Goal: Task Accomplishment & Management: Manage account settings

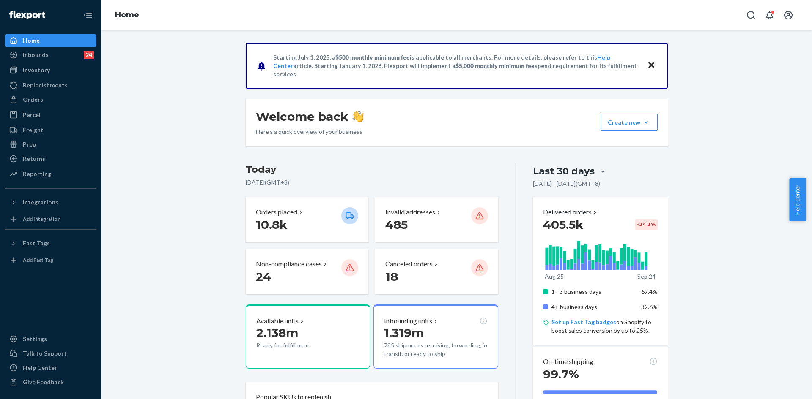
click at [749, 4] on div "Home" at bounding box center [456, 15] width 710 height 30
click at [750, 9] on button "Open Search Box" at bounding box center [750, 15] width 17 height 17
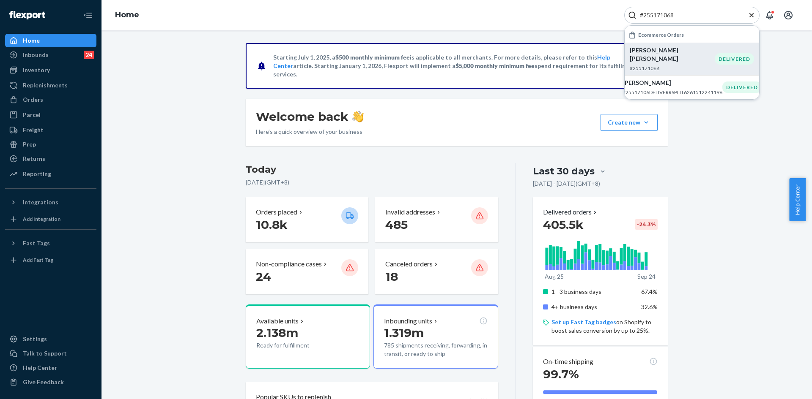
type input "#255171068"
click at [663, 53] on p "Ben Ben" at bounding box center [671, 54] width 85 height 17
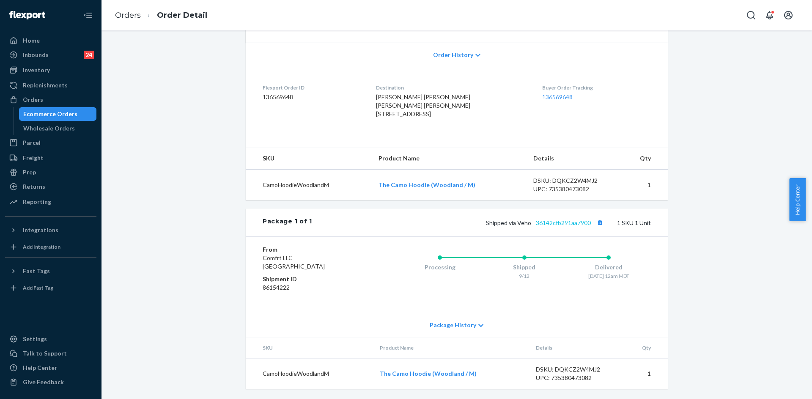
scroll to position [186, 0]
click at [559, 223] on link "36142cfb291aa7900" at bounding box center [563, 222] width 55 height 7
click at [754, 17] on icon "Open Search Box" at bounding box center [751, 15] width 10 height 10
type input "#255153662"
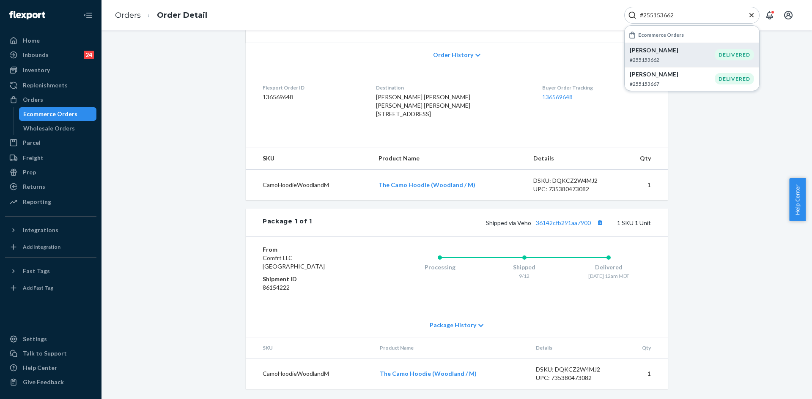
click at [683, 57] on p "#255153662" at bounding box center [671, 59] width 85 height 7
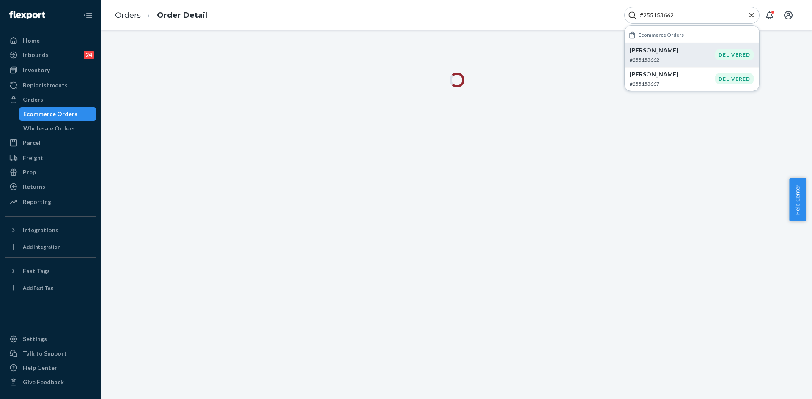
click at [747, 16] on icon "Close Search" at bounding box center [751, 15] width 8 height 8
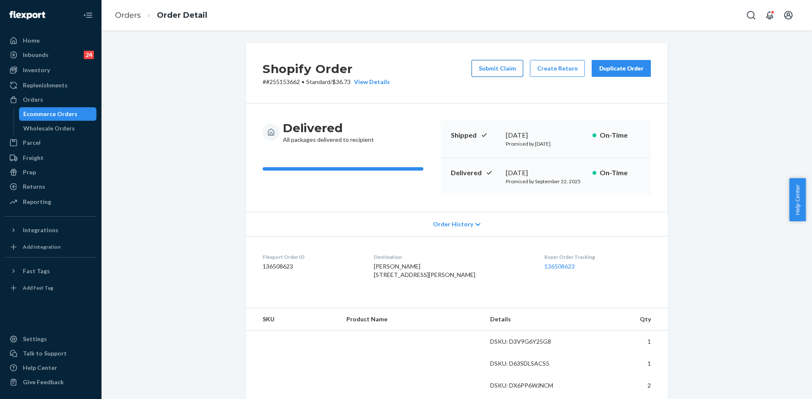
click at [496, 69] on button "Submit Claim" at bounding box center [497, 68] width 52 height 17
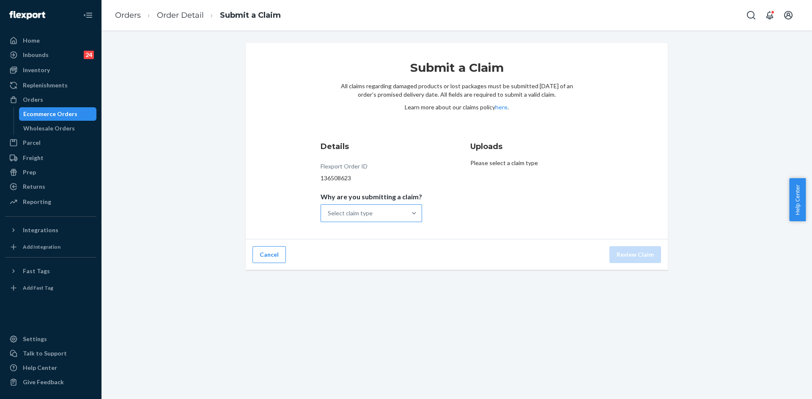
click at [385, 219] on div "Select claim type" at bounding box center [363, 213] width 85 height 17
click at [328, 218] on input "Why are you submitting a claim? Select claim type" at bounding box center [328, 213] width 1 height 8
click at [366, 284] on div "Missing product" at bounding box center [371, 284] width 98 height 17
click at [328, 218] on input "Why are you submitting a claim? option Missing product focused, 0 of 4. 4 resul…" at bounding box center [328, 213] width 1 height 8
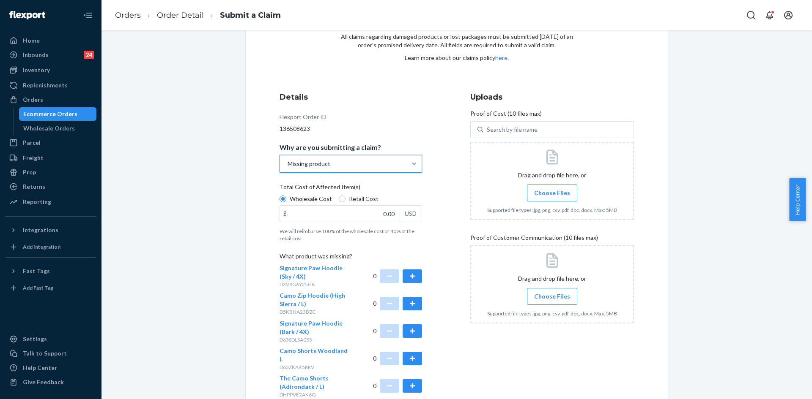
scroll to position [127, 0]
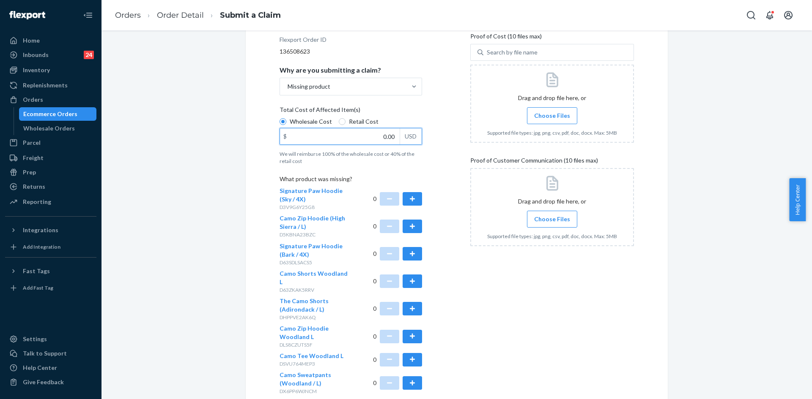
click at [385, 135] on input "0.00" at bounding box center [340, 136] width 120 height 16
type input "86.48"
click at [520, 118] on div at bounding box center [552, 104] width 164 height 78
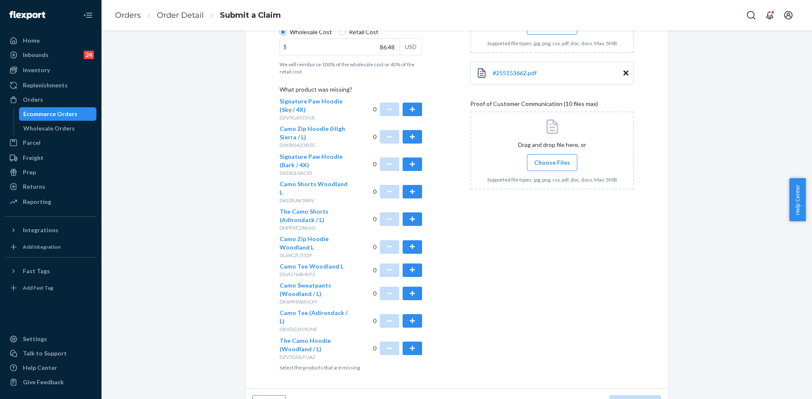
scroll to position [220, 0]
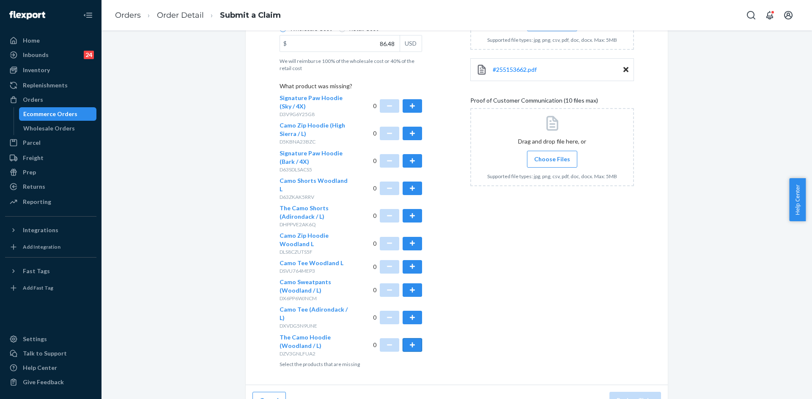
click at [411, 339] on button "button" at bounding box center [411, 346] width 19 height 14
click at [411, 284] on button "button" at bounding box center [411, 291] width 19 height 14
click at [555, 163] on span "Choose Files" at bounding box center [552, 159] width 36 height 8
click at [552, 163] on input "Choose Files" at bounding box center [552, 159] width 0 height 9
click at [547, 167] on label "Choose Files" at bounding box center [552, 159] width 50 height 17
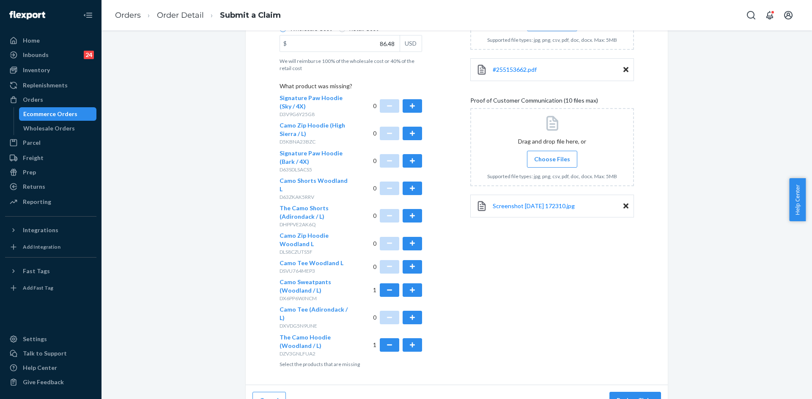
click at [552, 164] on input "Choose Files" at bounding box center [552, 159] width 0 height 9
click at [546, 167] on label "Choose Files" at bounding box center [552, 159] width 50 height 17
click at [552, 164] on input "Choose Files" at bounding box center [552, 159] width 0 height 9
click at [534, 158] on span "Choose Files" at bounding box center [552, 159] width 36 height 8
click at [552, 158] on input "Choose Files" at bounding box center [552, 159] width 0 height 9
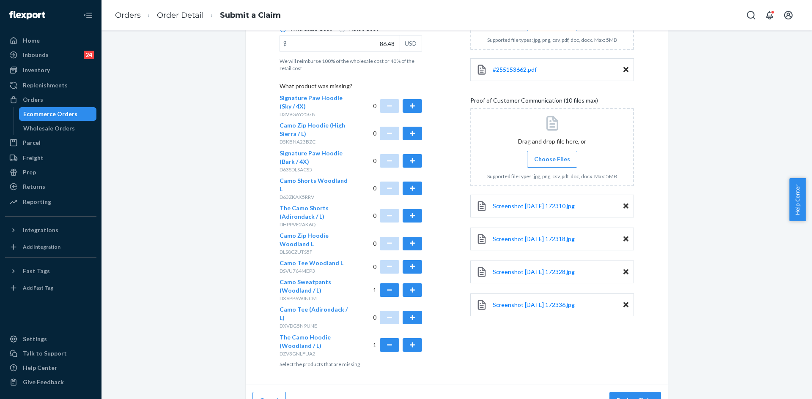
click at [551, 164] on label "Choose Files" at bounding box center [552, 159] width 50 height 17
click at [552, 164] on input "Choose Files" at bounding box center [552, 159] width 0 height 9
click at [547, 155] on span "Choose Files" at bounding box center [552, 159] width 36 height 8
click at [552, 155] on input "Choose Files" at bounding box center [552, 159] width 0 height 9
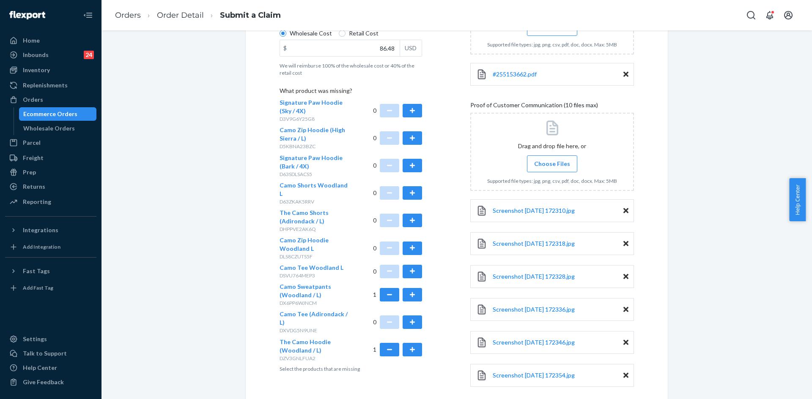
scroll to position [260, 0]
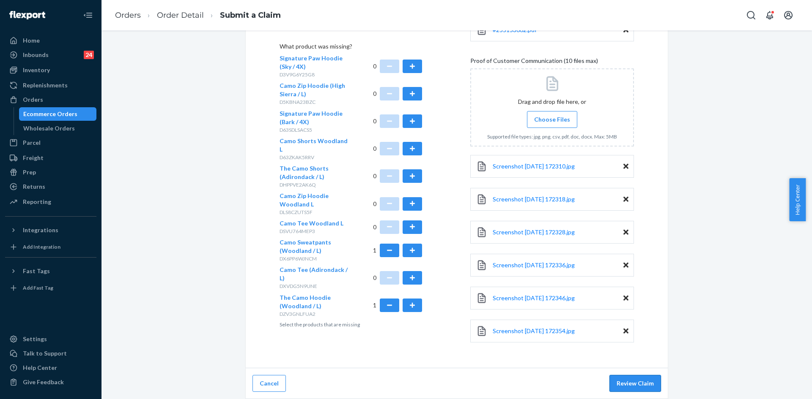
click at [629, 382] on button "Review Claim" at bounding box center [635, 383] width 52 height 17
click at [643, 382] on button "Review Claim" at bounding box center [635, 383] width 52 height 17
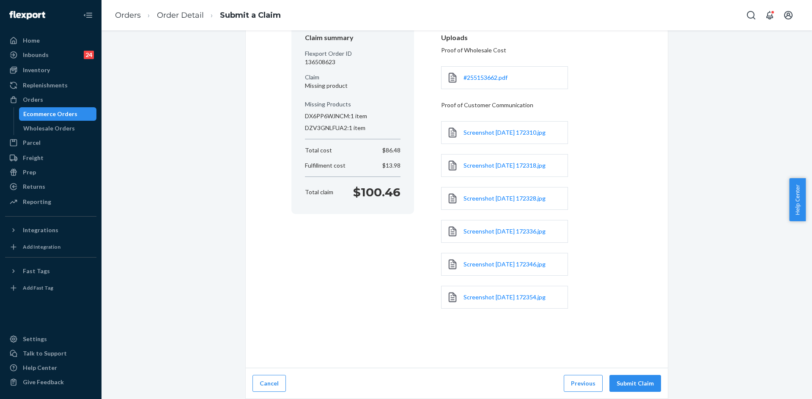
scroll to position [83, 0]
click at [645, 385] on button "Submit Claim" at bounding box center [635, 383] width 52 height 17
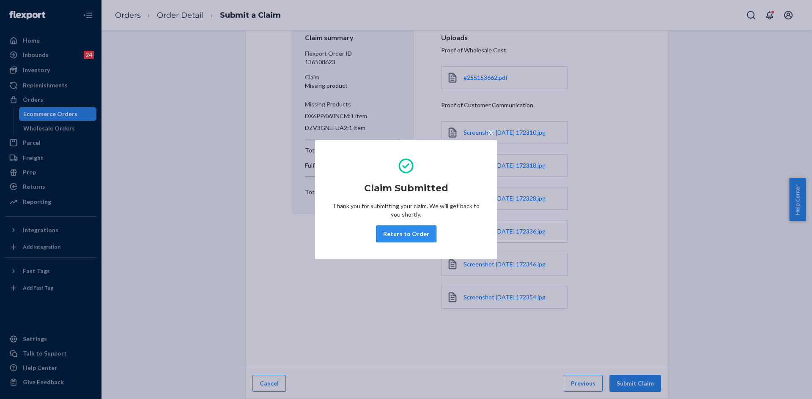
click at [403, 242] on button "Return to Order" at bounding box center [406, 234] width 60 height 17
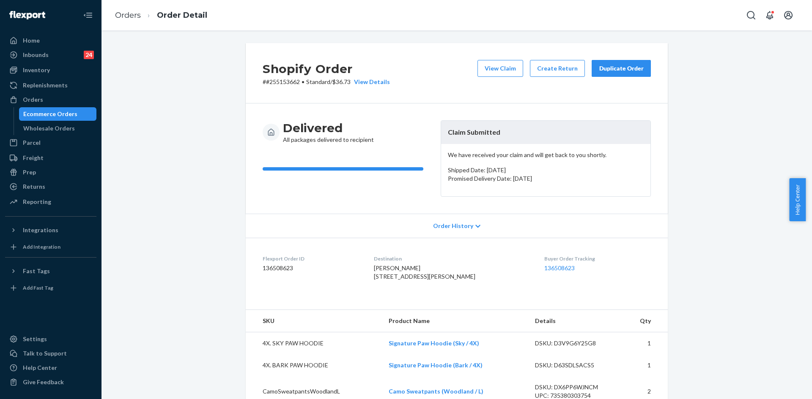
click at [602, 69] on div "Duplicate Order" at bounding box center [621, 68] width 45 height 8
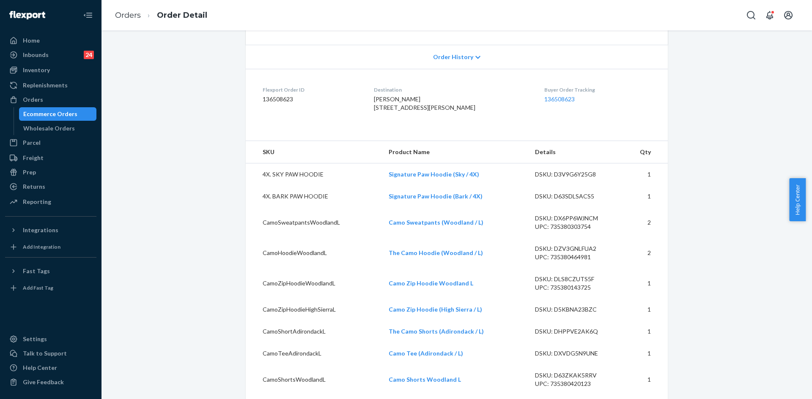
scroll to position [254, 0]
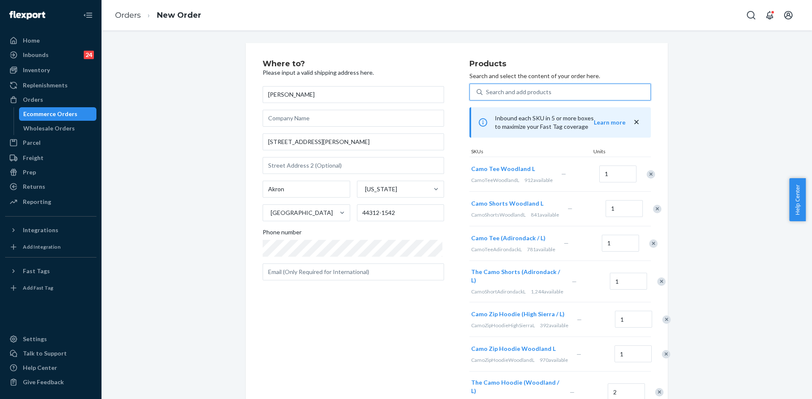
click at [561, 95] on div "Search and add products" at bounding box center [566, 92] width 168 height 15
click at [487, 95] on input "0 results available. Use Up and Down to choose options, press Enter to select t…" at bounding box center [486, 92] width 1 height 8
paste input "Camo Sweatpants Woodland / L"
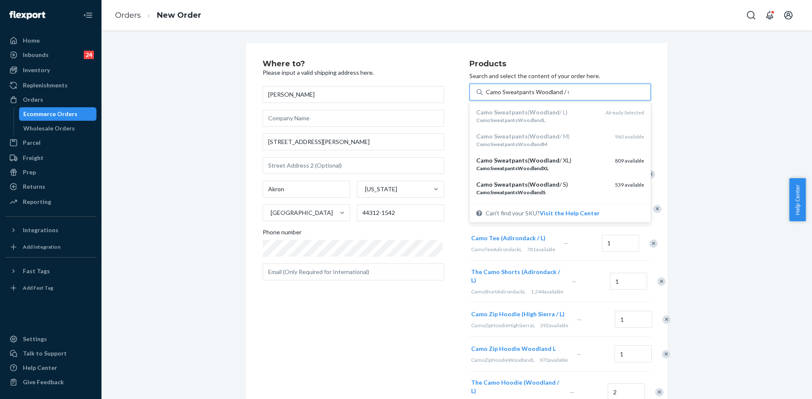
type input "Camo Sweatpants Woodland / s"
click at [725, 85] on div "Where to? Please input a valid shipping address here. Brett Dinkelman 24 Woolf …" at bounding box center [456, 364] width 697 height 642
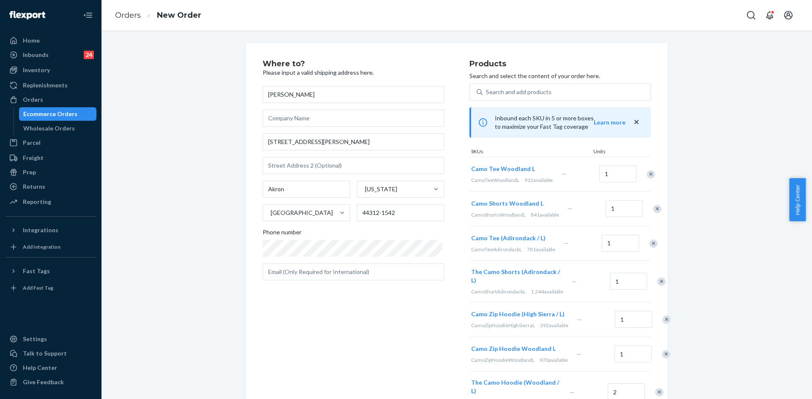
click at [646, 177] on div "Remove Item" at bounding box center [650, 174] width 8 height 8
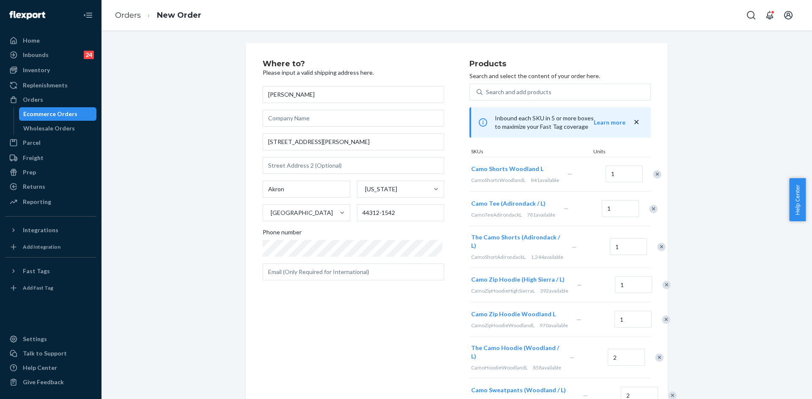
click at [653, 177] on div "Remove Item" at bounding box center [657, 174] width 8 height 8
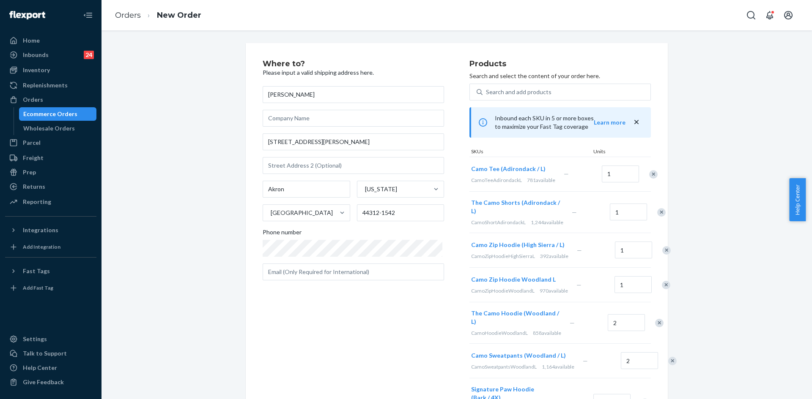
click at [649, 177] on div "Remove Item" at bounding box center [653, 174] width 8 height 8
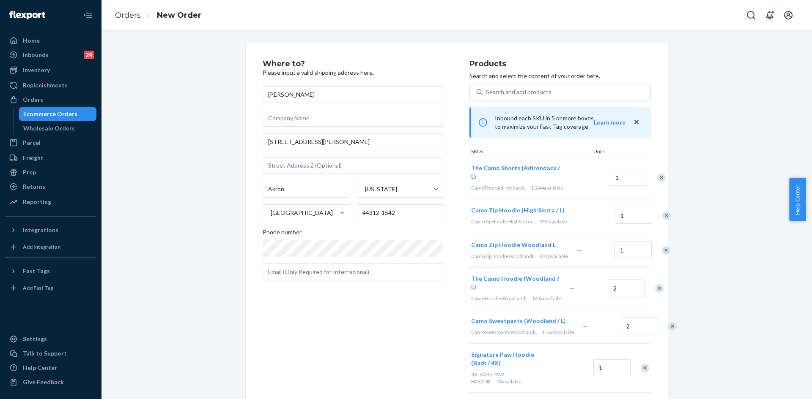
click at [646, 177] on div at bounding box center [656, 178] width 21 height 22
click at [657, 179] on div "Remove Item" at bounding box center [661, 178] width 8 height 8
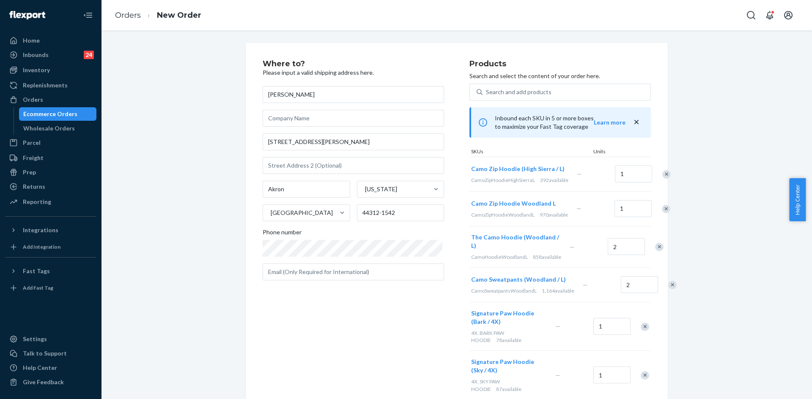
click at [662, 179] on div "Remove Item" at bounding box center [666, 174] width 8 height 8
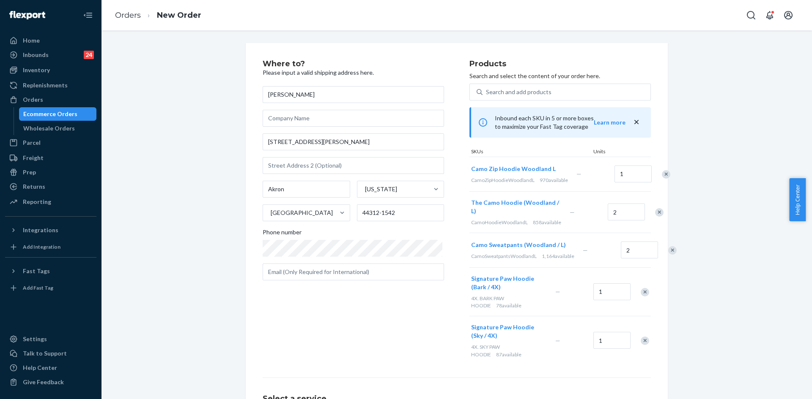
click at [662, 179] on div "Remove Item" at bounding box center [666, 174] width 8 height 8
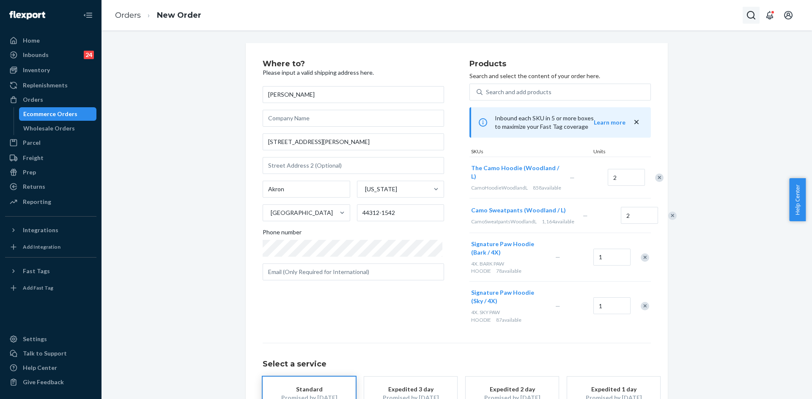
click at [749, 16] on icon "Open Search Box" at bounding box center [751, 15] width 10 height 10
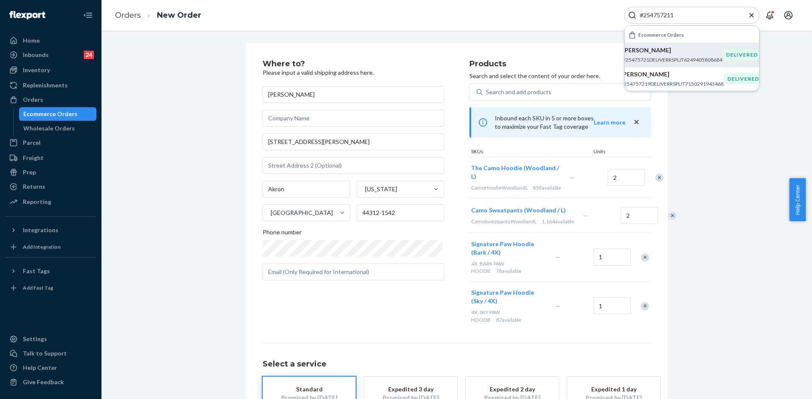
type input "#254757211"
click at [628, 54] on p "Chandler White" at bounding box center [672, 50] width 100 height 8
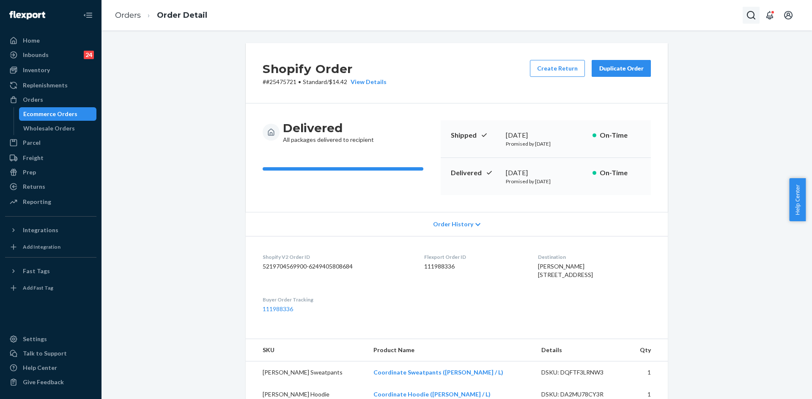
click at [750, 15] on icon "Open Search Box" at bounding box center [751, 15] width 10 height 10
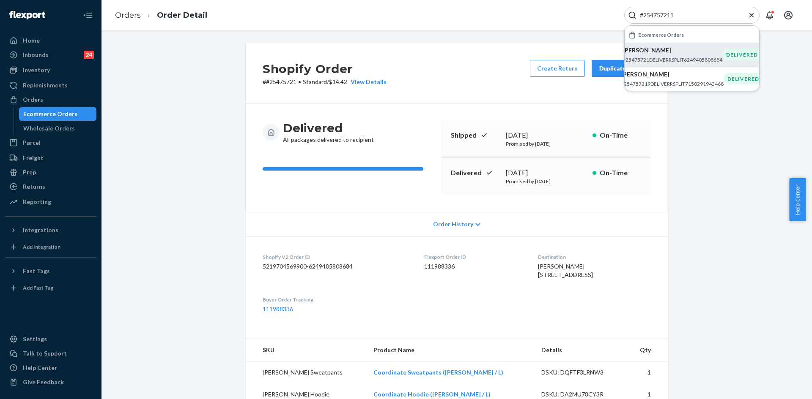
type input "#254757211"
click at [688, 58] on p "#25475721DELIVERRSPLIT6249405808684" at bounding box center [672, 59] width 100 height 7
click at [681, 54] on p "Chandler White" at bounding box center [672, 50] width 100 height 8
click at [634, 57] on p "#25475721DELIVERRSPLIT6249405808684" at bounding box center [672, 59] width 100 height 7
click at [650, 51] on p "Chandler White" at bounding box center [672, 50] width 100 height 8
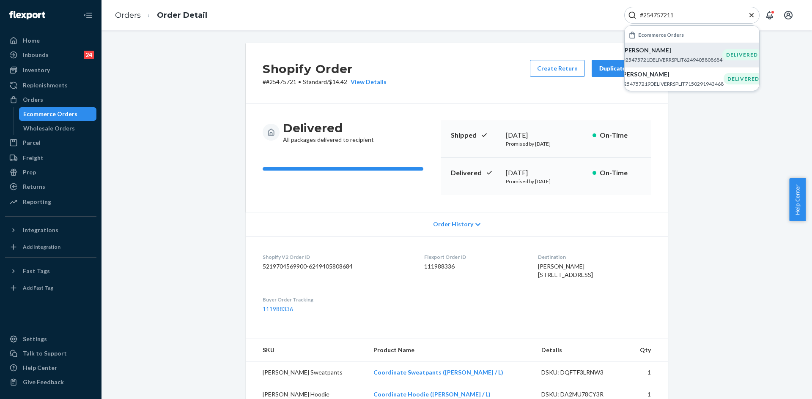
click at [662, 52] on p "Chandler White" at bounding box center [672, 50] width 100 height 8
click at [59, 104] on div "Orders" at bounding box center [51, 100] width 90 height 12
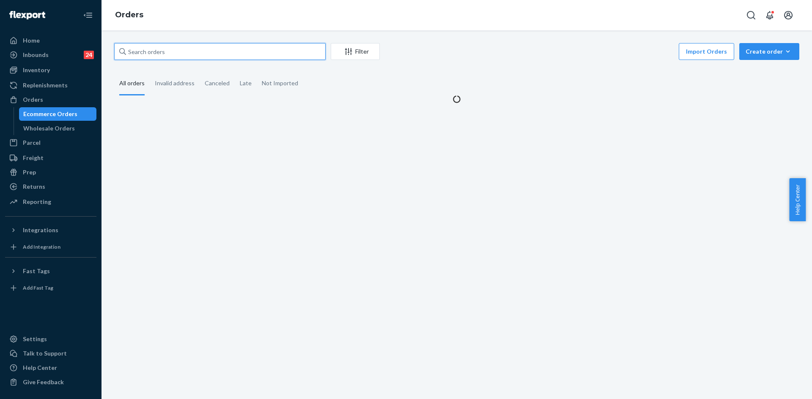
click at [155, 50] on input "text" at bounding box center [219, 51] width 211 height 17
paste input "#254757211"
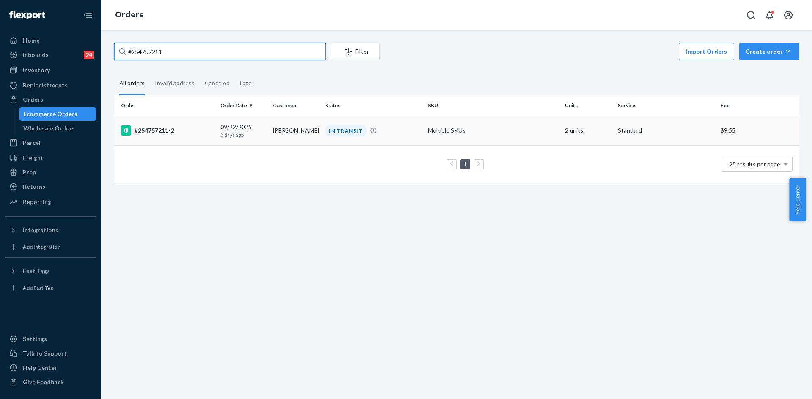
type input "#254757211"
click at [269, 139] on td "Gary Schultz" at bounding box center [295, 131] width 52 height 30
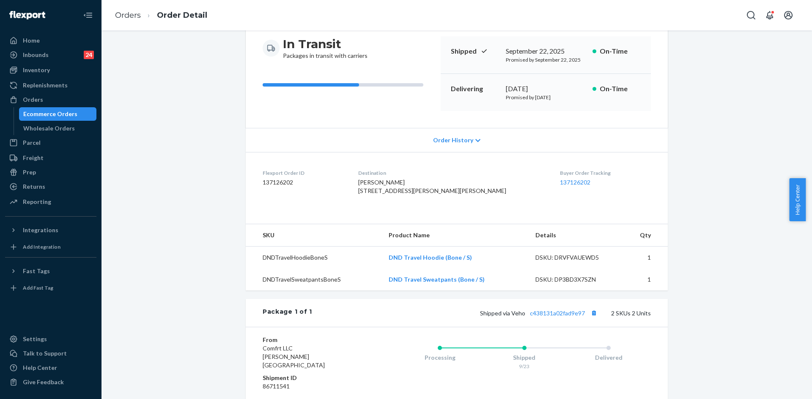
scroll to position [127, 0]
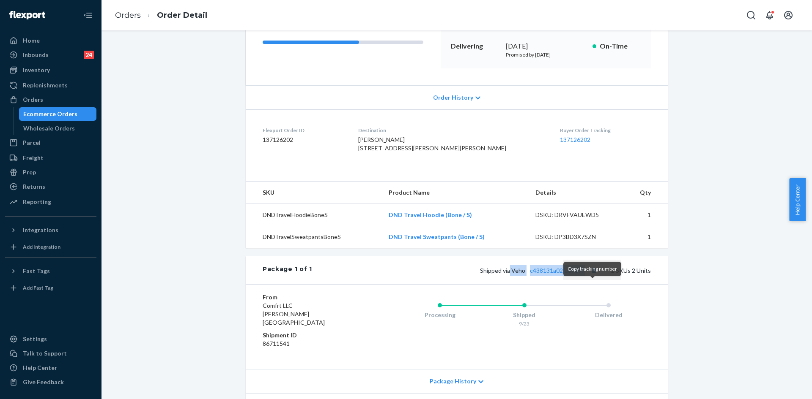
copy span "Veho c438131a02fad9e97"
drag, startPoint x: 509, startPoint y: 289, endPoint x: 592, endPoint y: 290, distance: 82.9
click at [592, 274] on span "Shipped via Veho c438131a02fad9e97" at bounding box center [539, 270] width 119 height 7
click at [44, 104] on div "Orders" at bounding box center [51, 100] width 90 height 12
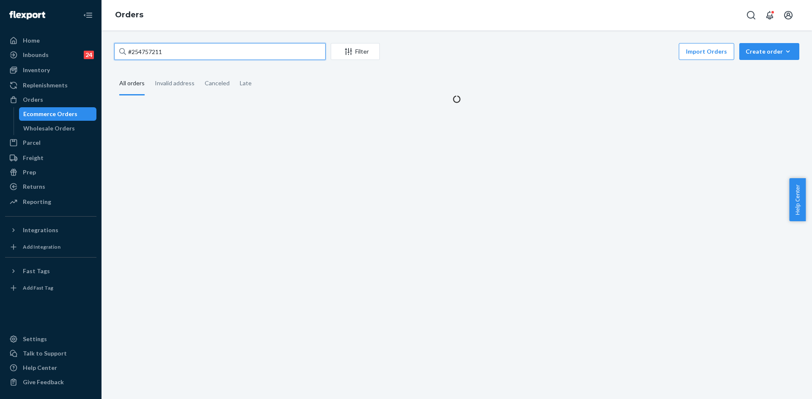
click at [178, 49] on input "#254757211" at bounding box center [219, 51] width 211 height 17
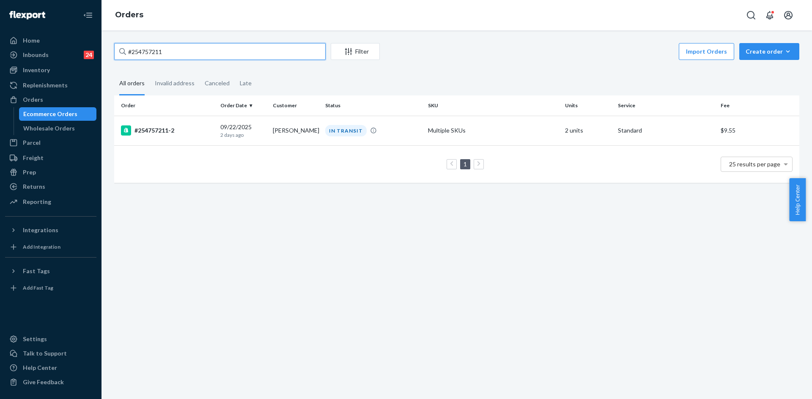
paste input "035883"
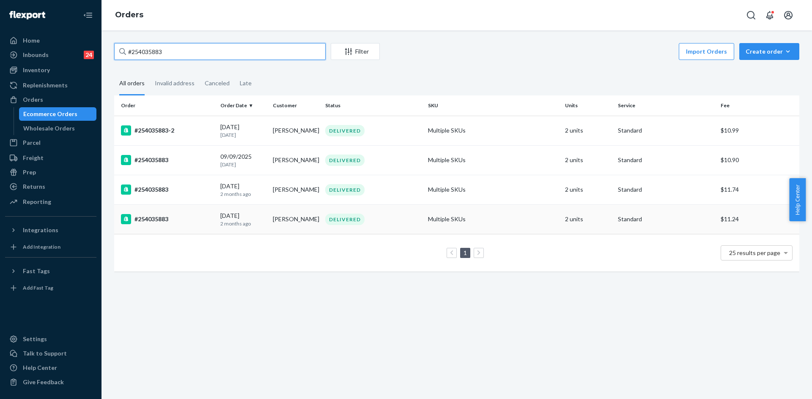
type input "#254035883"
click at [391, 226] on td "DELIVERED" at bounding box center [373, 220] width 103 height 30
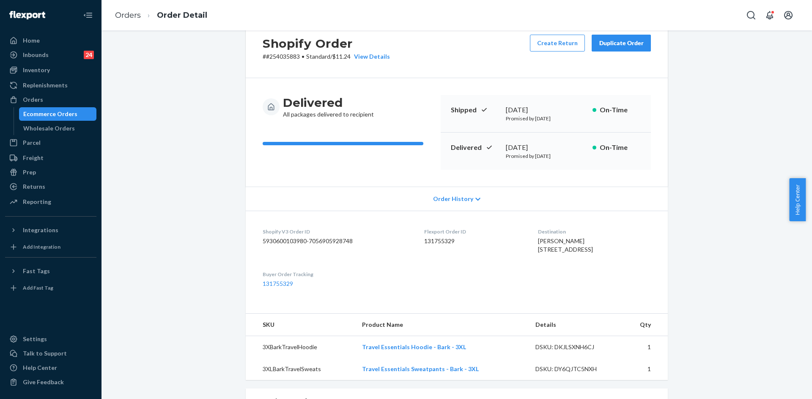
scroll to position [25, 0]
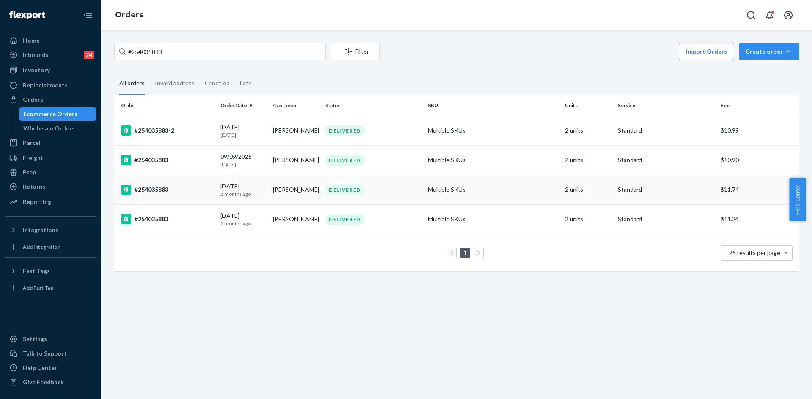
click at [291, 188] on td "Natalie Kamp" at bounding box center [295, 190] width 52 height 30
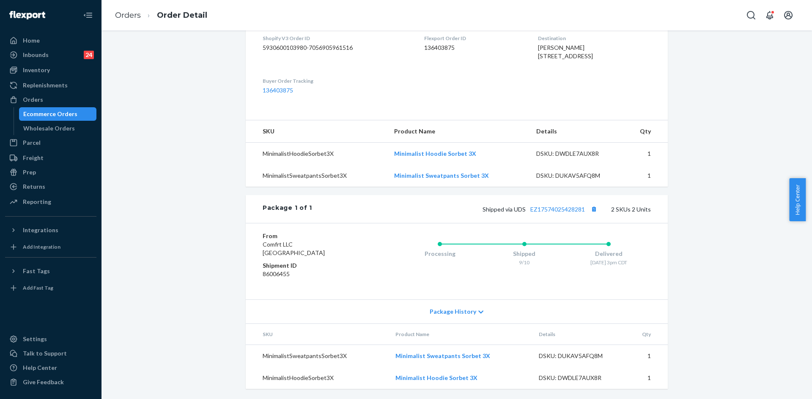
scroll to position [236, 0]
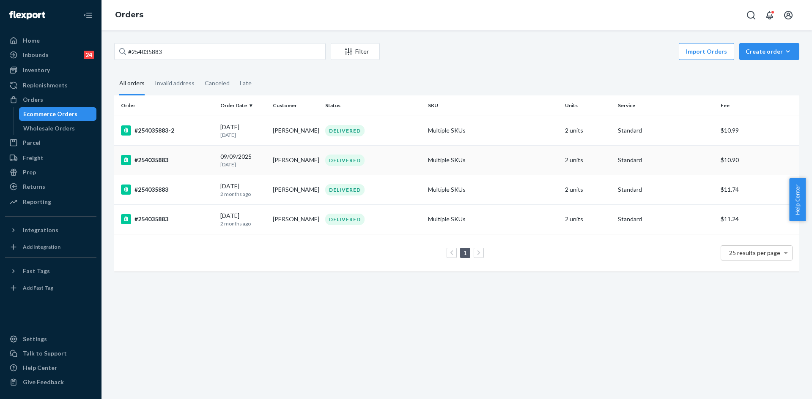
click at [242, 156] on div "09/09/2025 15 days ago" at bounding box center [243, 161] width 46 height 16
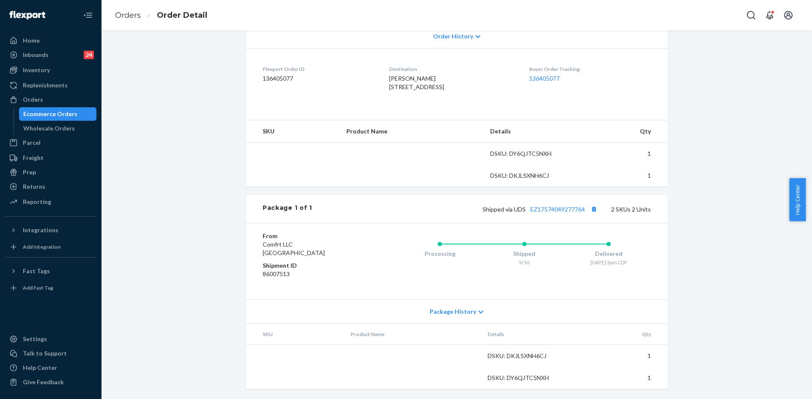
scroll to position [205, 0]
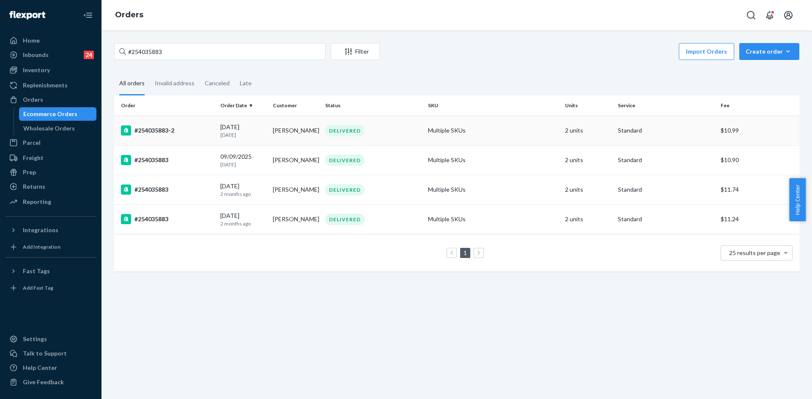
click at [338, 132] on div "DELIVERED" at bounding box center [344, 130] width 39 height 11
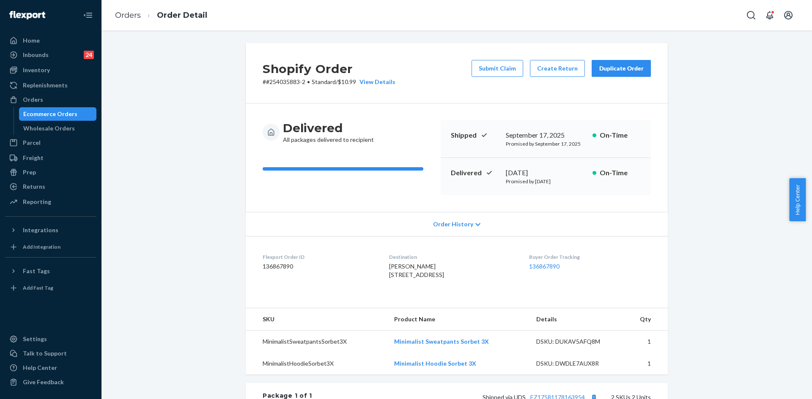
scroll to position [205, 0]
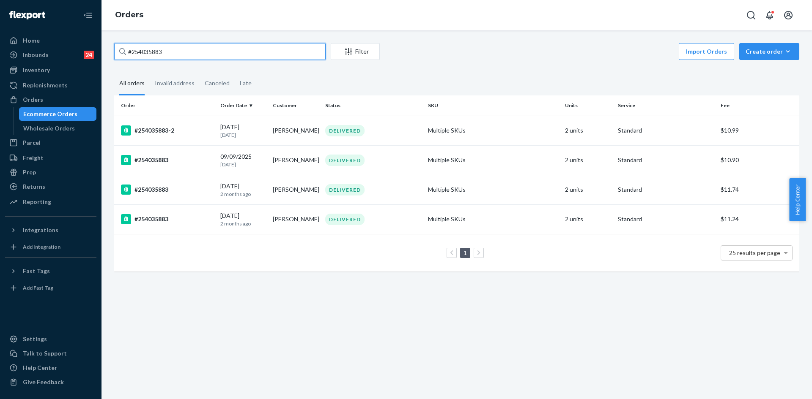
click at [171, 53] on input "#254035883" at bounding box center [219, 51] width 211 height 17
click at [271, 161] on td "Natalie Kamp" at bounding box center [295, 160] width 52 height 30
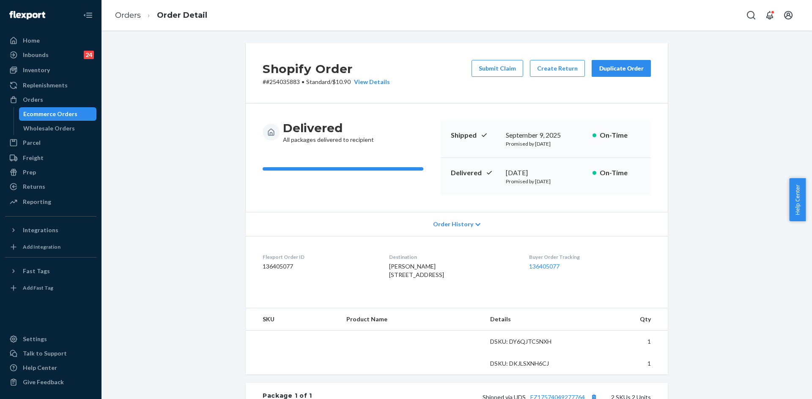
scroll to position [205, 0]
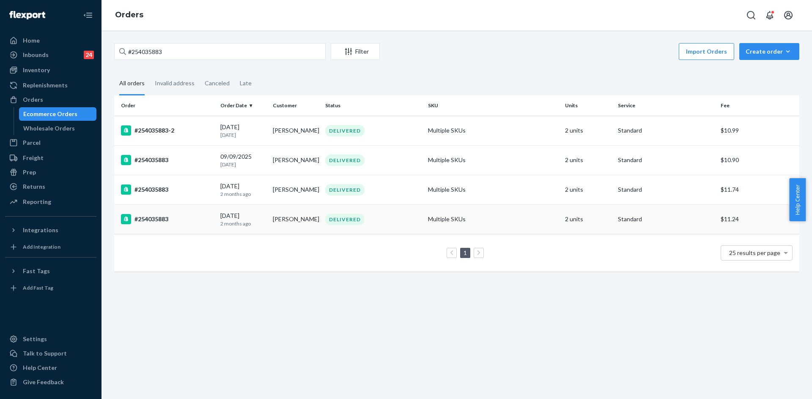
click at [243, 210] on td "07/06/2025 2 months ago" at bounding box center [243, 220] width 52 height 30
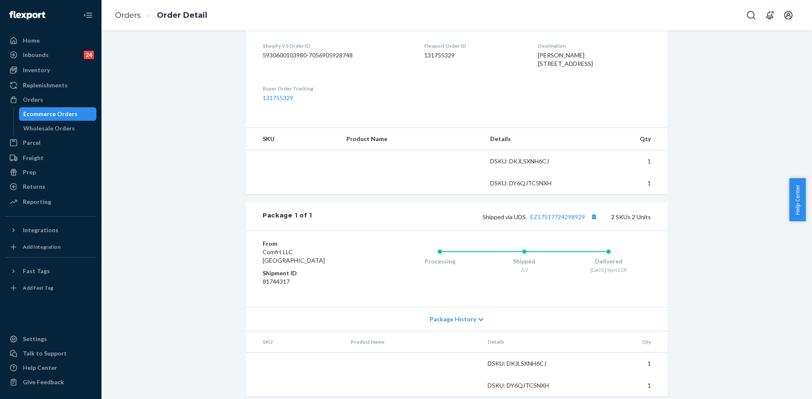
scroll to position [236, 0]
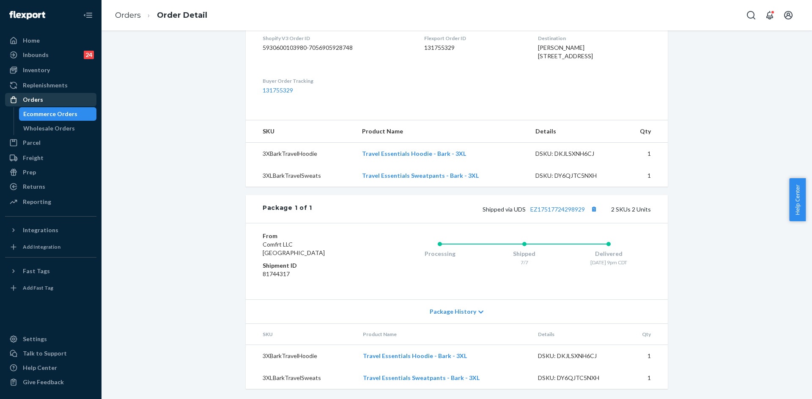
drag, startPoint x: 37, startPoint y: 99, endPoint x: 42, endPoint y: 99, distance: 5.5
click at [37, 99] on div "Orders" at bounding box center [33, 100] width 20 height 8
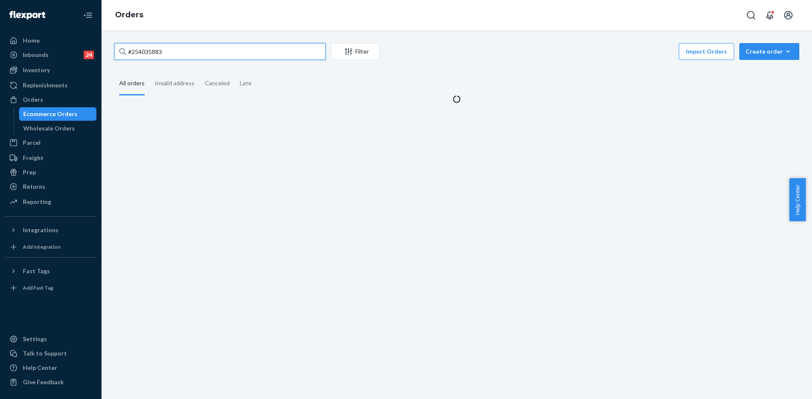
click at [237, 50] on input "#254035883" at bounding box center [219, 51] width 211 height 17
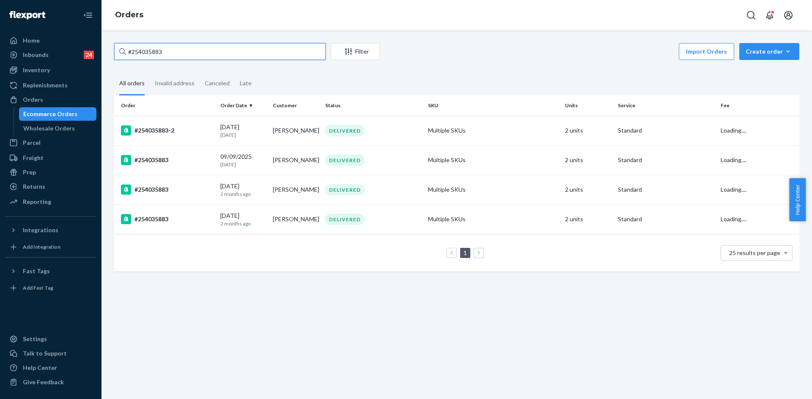
paste input "9434636207584275328826"
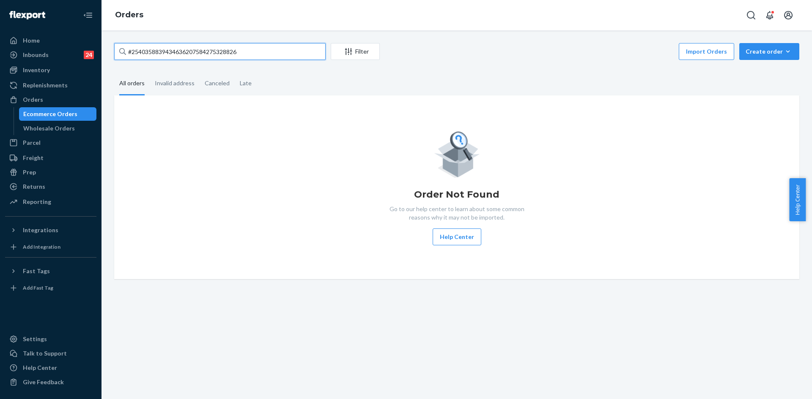
drag, startPoint x: 162, startPoint y: 52, endPoint x: 98, endPoint y: 54, distance: 64.7
click at [98, 54] on div "Home Inbounds 24 Shipping Plans Problems 24 Inventory Products Replenishments O…" at bounding box center [406, 199] width 812 height 399
click at [229, 52] on input "9434636207584275328826" at bounding box center [219, 51] width 211 height 17
click at [243, 53] on input "9434636207584275328826" at bounding box center [219, 51] width 211 height 17
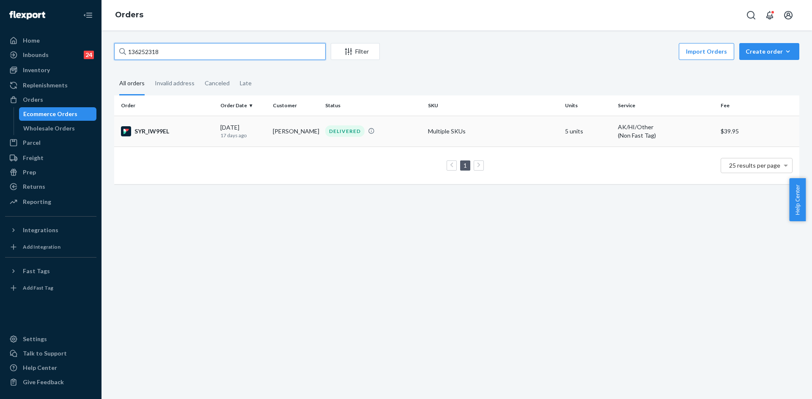
type input "136252318"
click at [240, 123] on div "09/07/2025 17 days ago" at bounding box center [243, 131] width 46 height 16
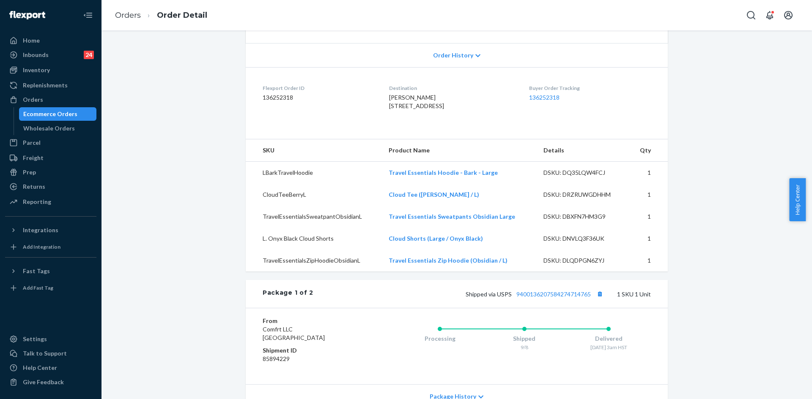
scroll to position [211, 0]
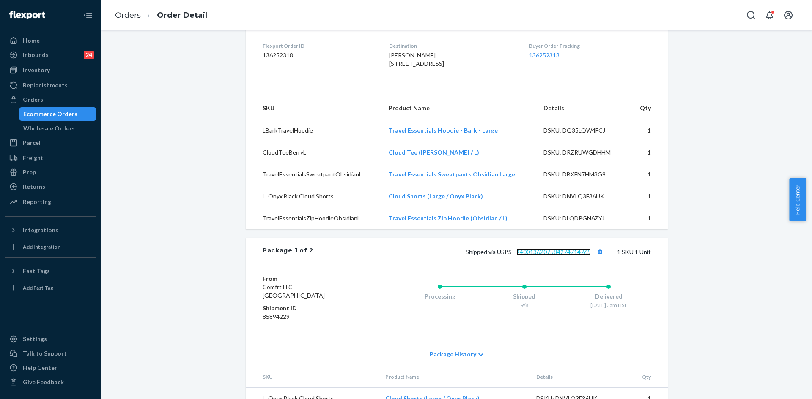
click at [551, 256] on link "9400136207584274714765" at bounding box center [553, 252] width 74 height 7
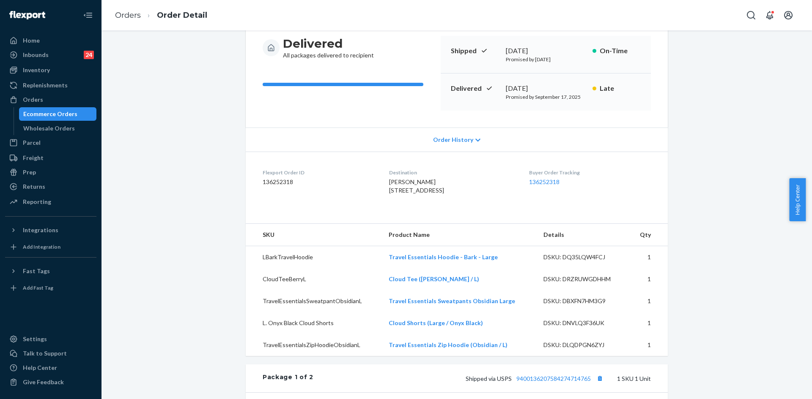
scroll to position [296, 0]
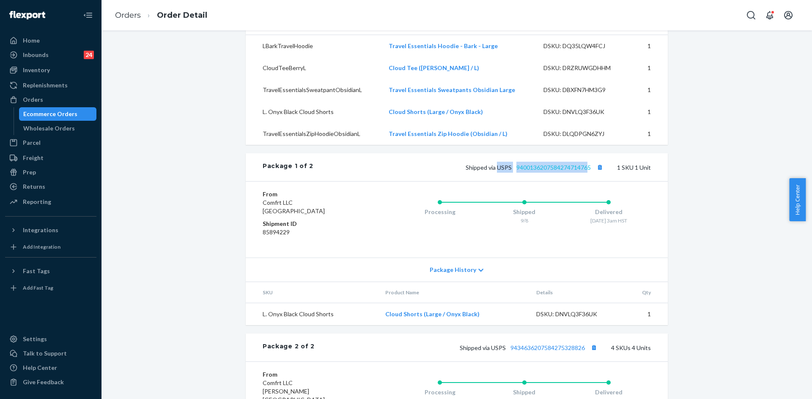
copy span "USPS 940013620758427471476"
copy span "USPS 9400136207584274714765"
drag, startPoint x: 494, startPoint y: 186, endPoint x: 588, endPoint y: 185, distance: 93.4
click at [588, 171] on span "Shipped via USPS 9400136207584274714765" at bounding box center [534, 167] width 139 height 7
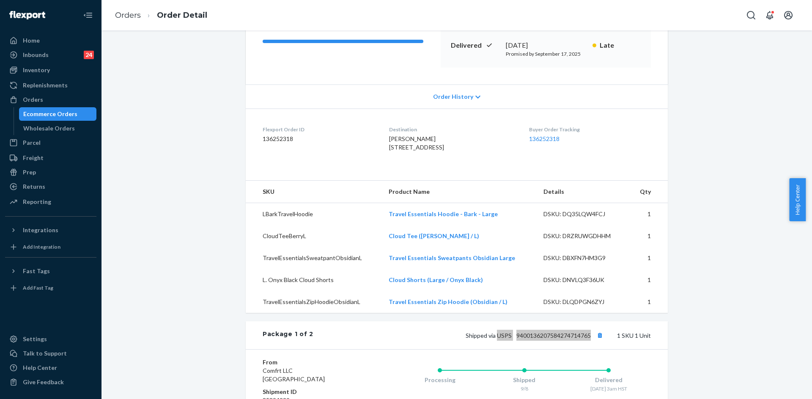
scroll to position [127, 0]
copy span "45-637 Hinamoe Loop Kaneohe, HI 96744-1815 US"
drag, startPoint x: 379, startPoint y: 149, endPoint x: 393, endPoint y: 163, distance: 19.7
click at [393, 163] on dl "Flexport Order ID 136252318 Destination Angie Silva 45-637 Hinamoe Loop Kaneohe…" at bounding box center [457, 140] width 422 height 63
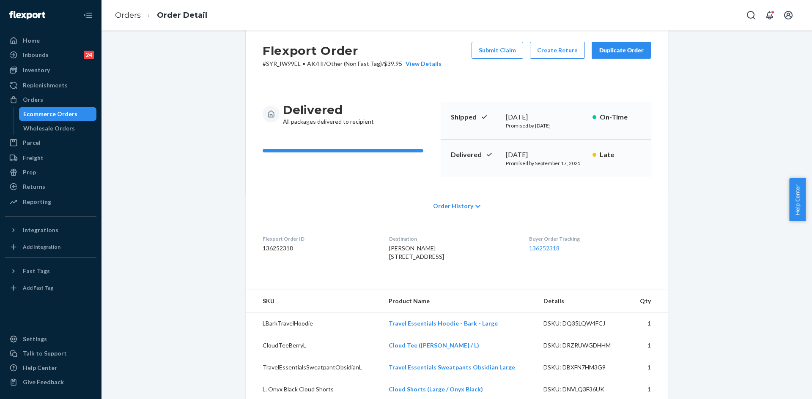
scroll to position [0, 0]
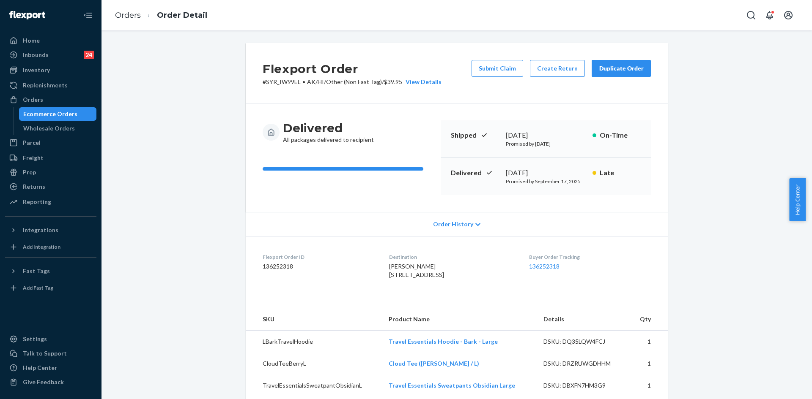
copy div "September 23, 2025"
drag, startPoint x: 500, startPoint y: 169, endPoint x: 564, endPoint y: 170, distance: 63.8
click at [564, 170] on div "Delivered September 23, 2025 Promised by September 17, 2025 Late" at bounding box center [545, 176] width 210 height 37
click at [530, 189] on div "Delivered September 23, 2025 Promised by September 17, 2025 Late" at bounding box center [545, 176] width 210 height 37
click at [759, 19] on div at bounding box center [770, 15] width 56 height 17
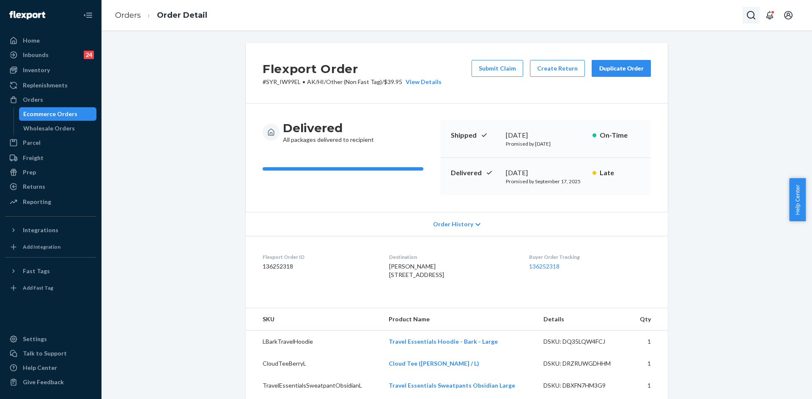
click at [753, 17] on icon "Open Search Box" at bounding box center [750, 15] width 8 height 8
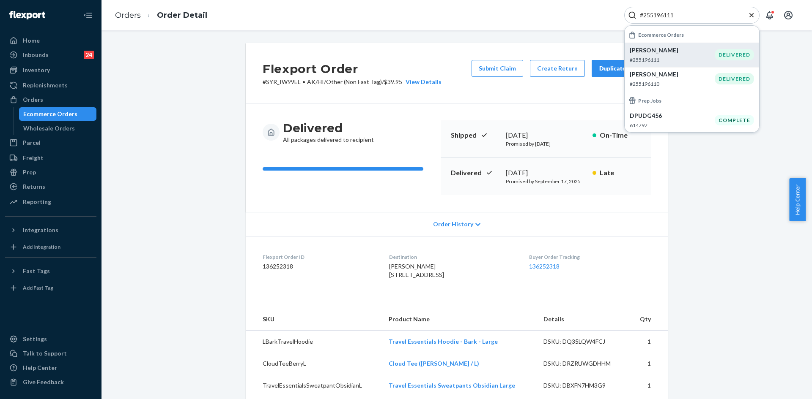
type input "#255196111"
click at [656, 49] on p "Erin Weis" at bounding box center [671, 50] width 85 height 8
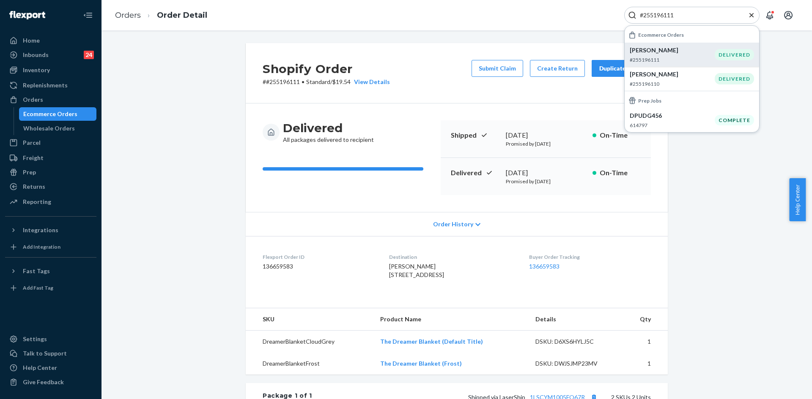
click at [498, 68] on button "Submit Claim" at bounding box center [497, 68] width 52 height 17
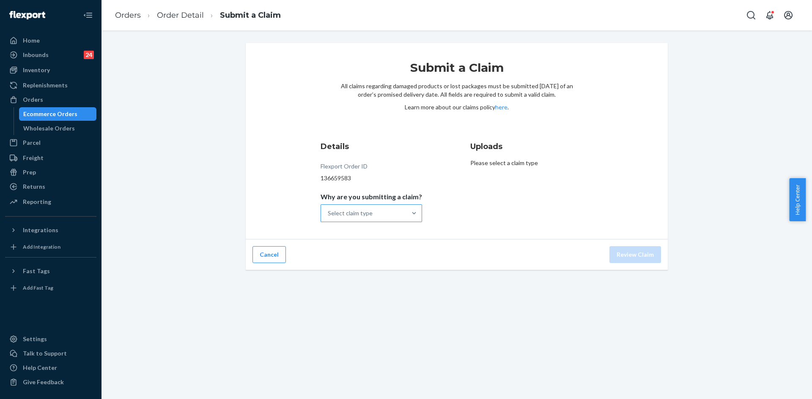
click at [376, 215] on div "Select claim type" at bounding box center [363, 213] width 85 height 17
click at [328, 215] on input "Why are you submitting a claim? Select claim type" at bounding box center [328, 213] width 1 height 8
click at [354, 282] on div "Missing product" at bounding box center [371, 284] width 98 height 17
click at [328, 218] on input "Why are you submitting a claim? option Missing product focused, 4 of 4. 4 resul…" at bounding box center [328, 213] width 1 height 8
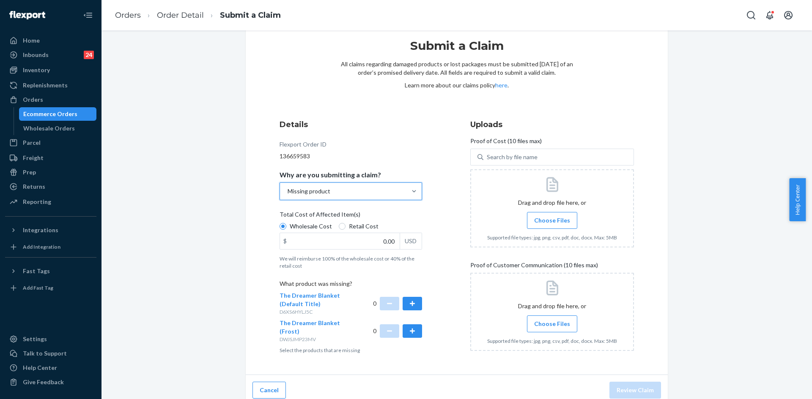
scroll to position [29, 0]
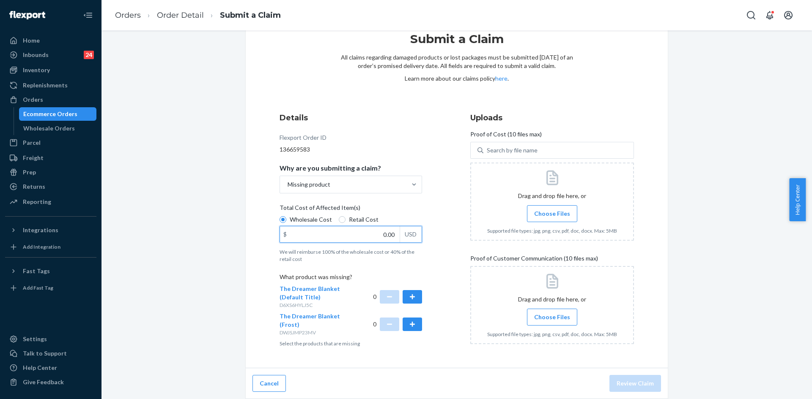
click at [388, 234] on input "0.00" at bounding box center [340, 235] width 120 height 16
type input "79.00"
click at [406, 323] on button "button" at bounding box center [411, 325] width 19 height 14
click at [544, 219] on label "Choose Files" at bounding box center [552, 213] width 50 height 17
click at [552, 219] on input "Choose Files" at bounding box center [552, 213] width 0 height 9
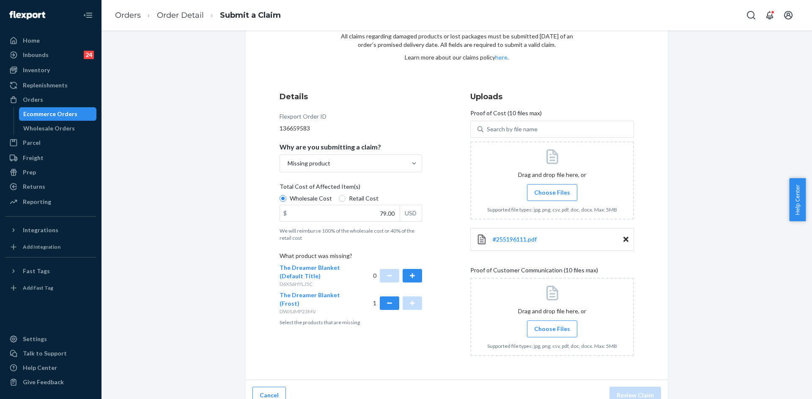
scroll to position [62, 0]
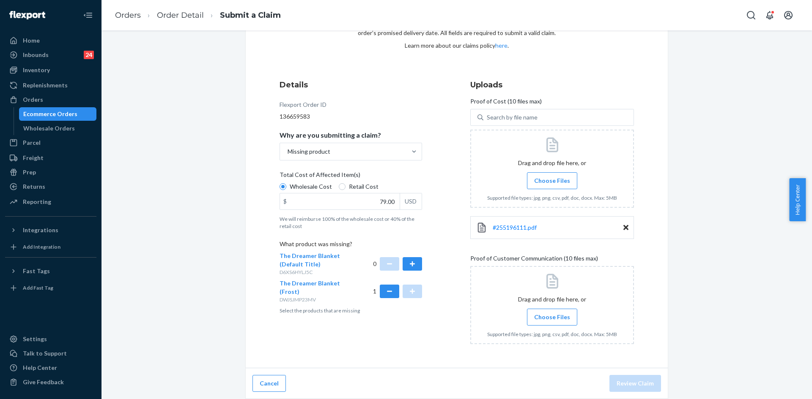
click at [530, 317] on label "Choose Files" at bounding box center [552, 317] width 50 height 17
click at [552, 317] on input "Choose Files" at bounding box center [552, 317] width 0 height 9
click at [547, 319] on span "Choose Files" at bounding box center [552, 317] width 36 height 8
click at [552, 319] on input "Choose Files" at bounding box center [552, 317] width 0 height 9
click at [550, 314] on span "Choose Files" at bounding box center [552, 317] width 36 height 8
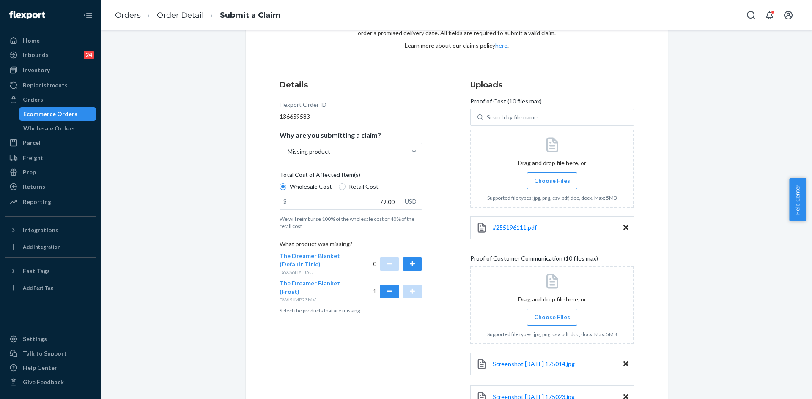
click at [552, 314] on input "Choose Files" at bounding box center [552, 317] width 0 height 9
click at [552, 315] on input "Choose Files" at bounding box center [552, 317] width 0 height 9
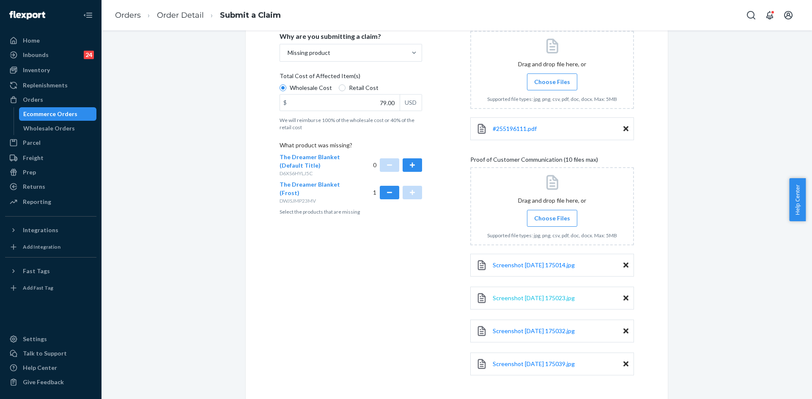
scroll to position [194, 0]
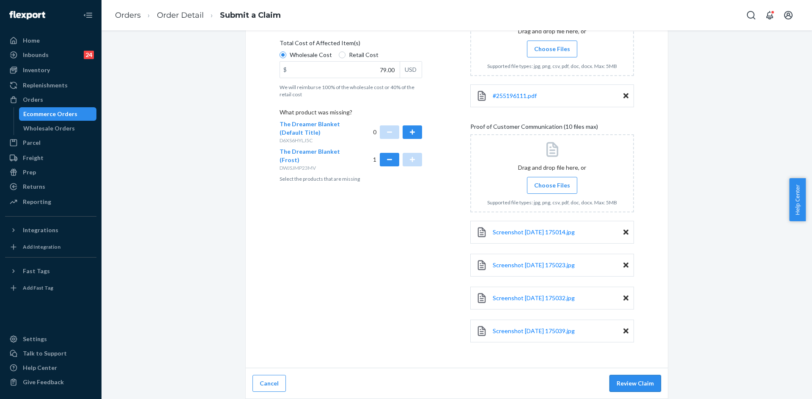
click at [634, 379] on button "Review Claim" at bounding box center [635, 383] width 52 height 17
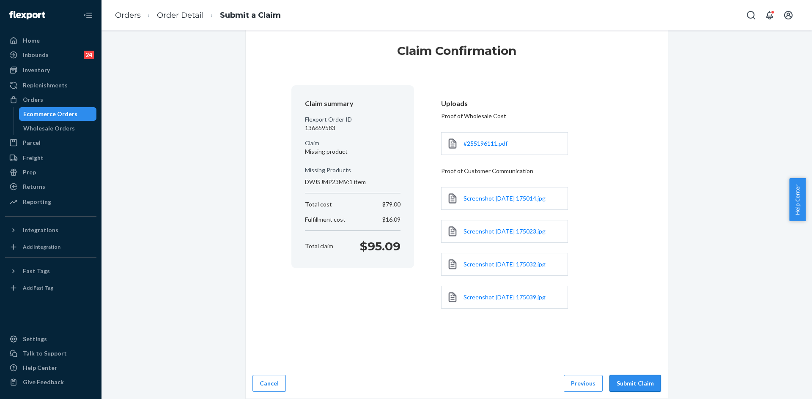
scroll to position [17, 0]
click at [644, 385] on button "Submit Claim" at bounding box center [635, 383] width 52 height 17
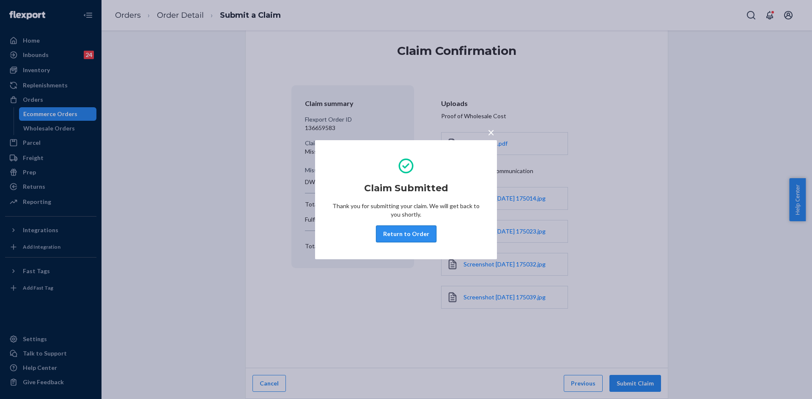
click at [414, 234] on button "Return to Order" at bounding box center [406, 234] width 60 height 17
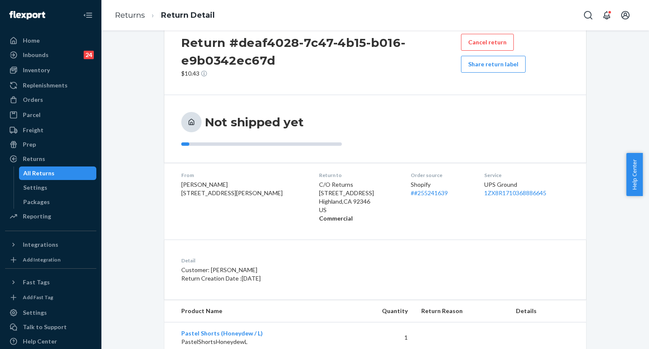
scroll to position [51, 0]
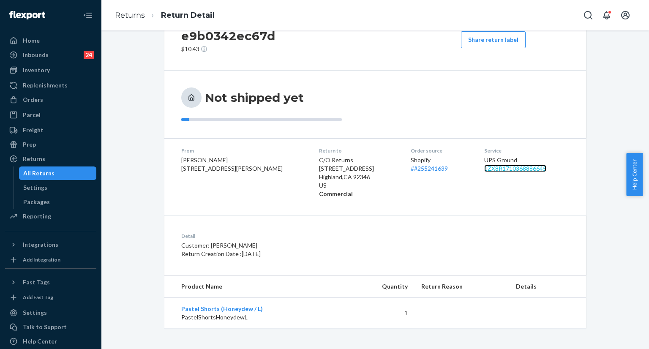
click at [499, 170] on link "1ZX8R1710368886645" at bounding box center [515, 168] width 62 height 7
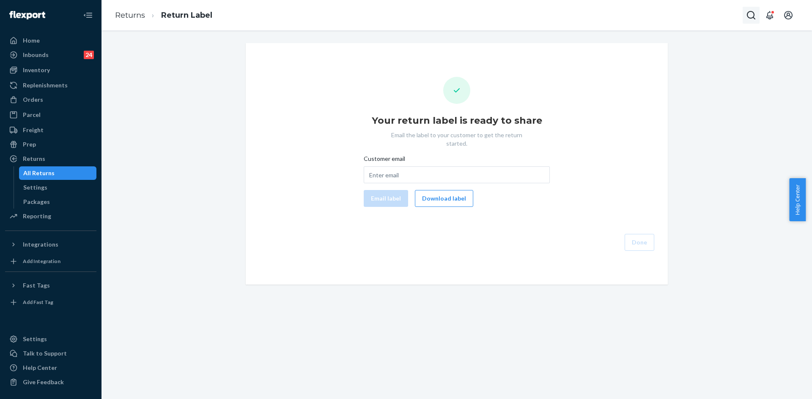
click at [745, 12] on button "Open Search Box" at bounding box center [750, 15] width 17 height 17
type input "#255290239"
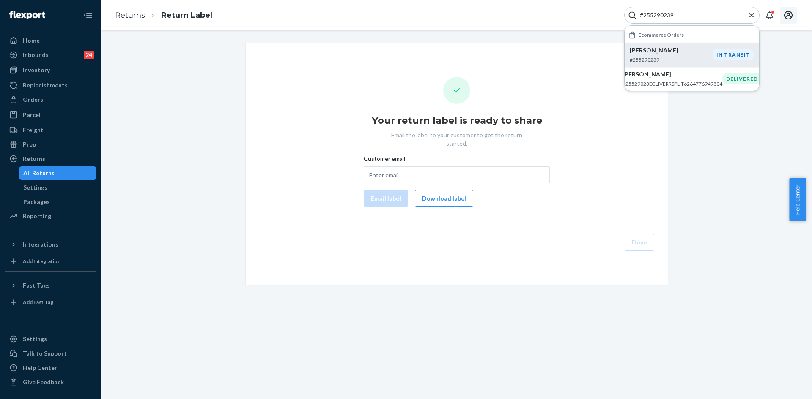
click at [650, 52] on p "Jessica Kirkpatrick" at bounding box center [670, 50] width 83 height 8
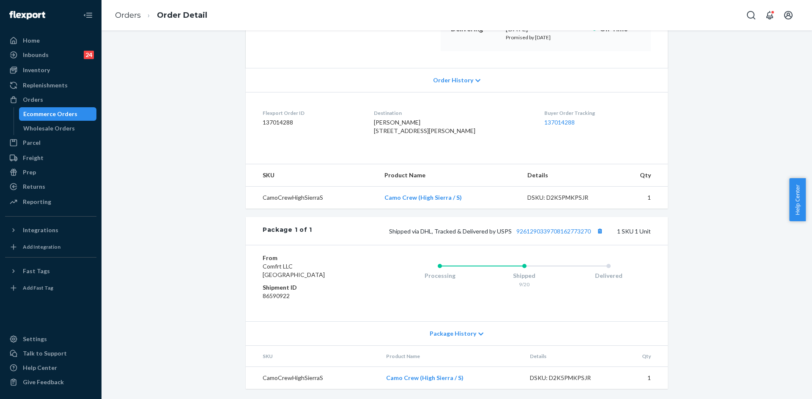
scroll to position [161, 0]
copy span "USPS 9261290339708162773270"
drag, startPoint x: 495, startPoint y: 232, endPoint x: 589, endPoint y: 232, distance: 93.8
click at [589, 232] on span "Shipped via DHL, Tracked & Delivered by USPS 9261290339708162773270" at bounding box center [497, 231] width 216 height 7
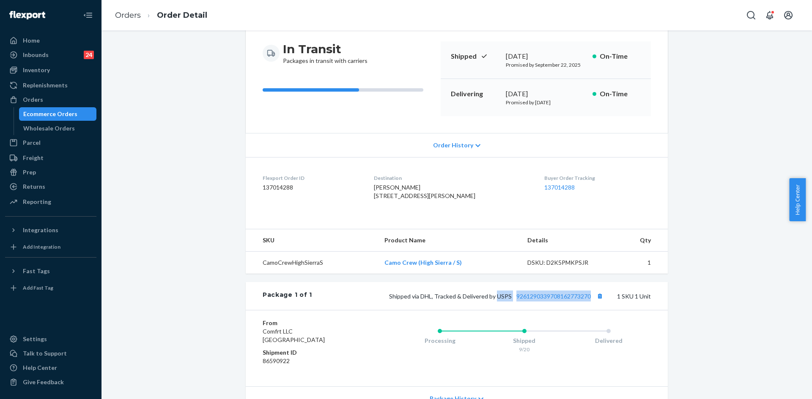
scroll to position [0, 0]
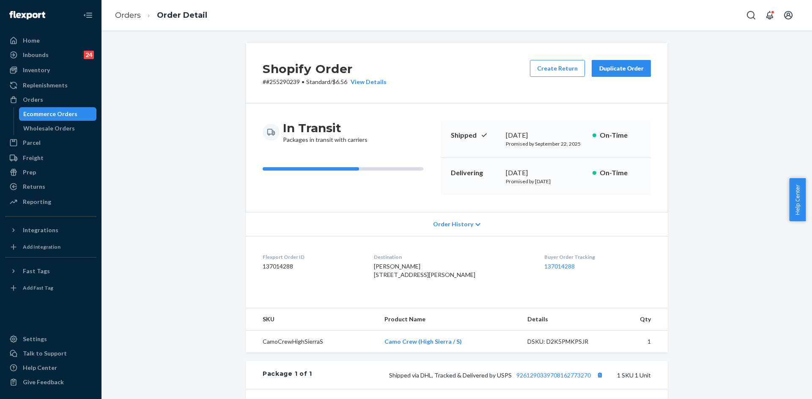
click at [699, 158] on div "Shopify Order # #255290239 • Standard / $6.56 View Details Create Return Duplic…" at bounding box center [456, 293] width 697 height 500
